Goal: Check status: Check status

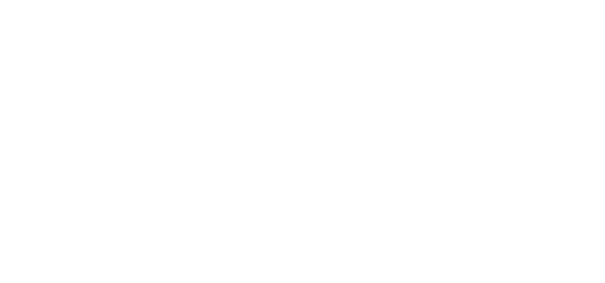
click at [554, 0] on html at bounding box center [302, 0] width 605 height 0
click at [551, 0] on html at bounding box center [302, 0] width 605 height 0
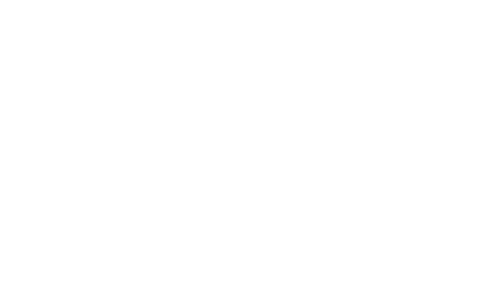
drag, startPoint x: 429, startPoint y: 0, endPoint x: 447, endPoint y: 39, distance: 42.4
click at [447, 0] on html at bounding box center [246, 0] width 493 height 0
